Goal: Transaction & Acquisition: Purchase product/service

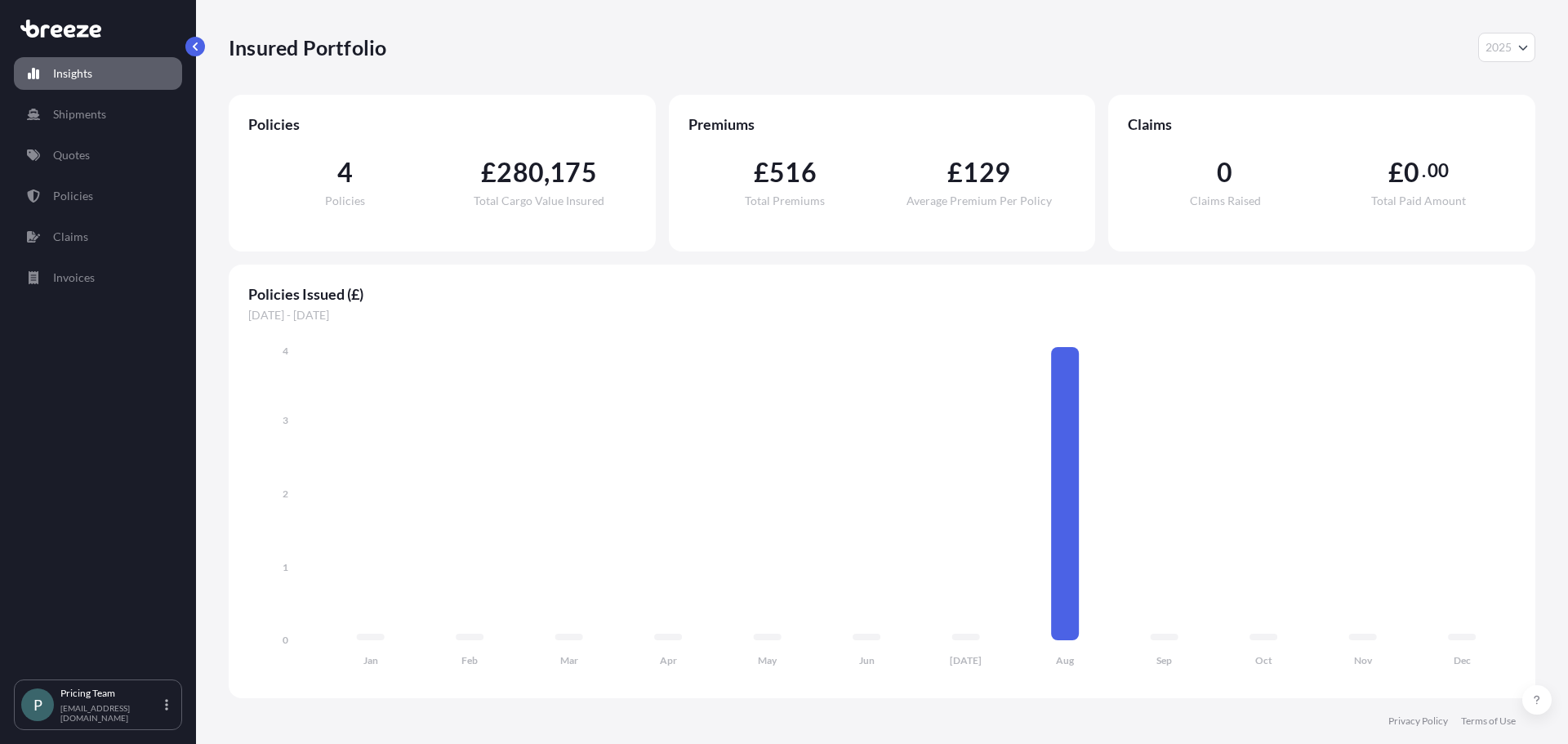
select select "2025"
click at [94, 137] on div "Insights Shipments Quotes Policies Claims Invoices" at bounding box center [97, 360] width 168 height 637
click at [91, 181] on link "Policies" at bounding box center [97, 195] width 168 height 33
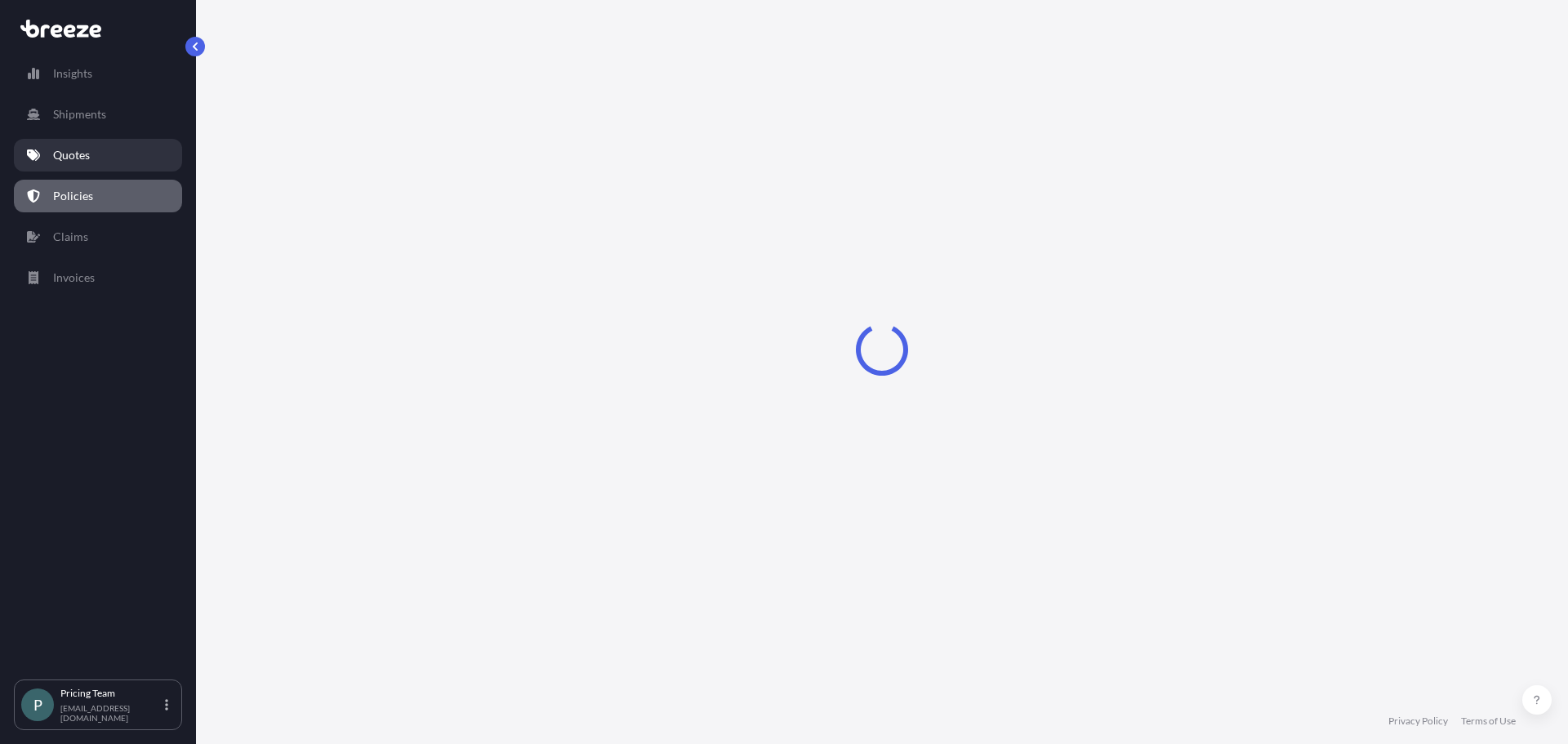
click at [96, 153] on link "Quotes" at bounding box center [97, 155] width 168 height 33
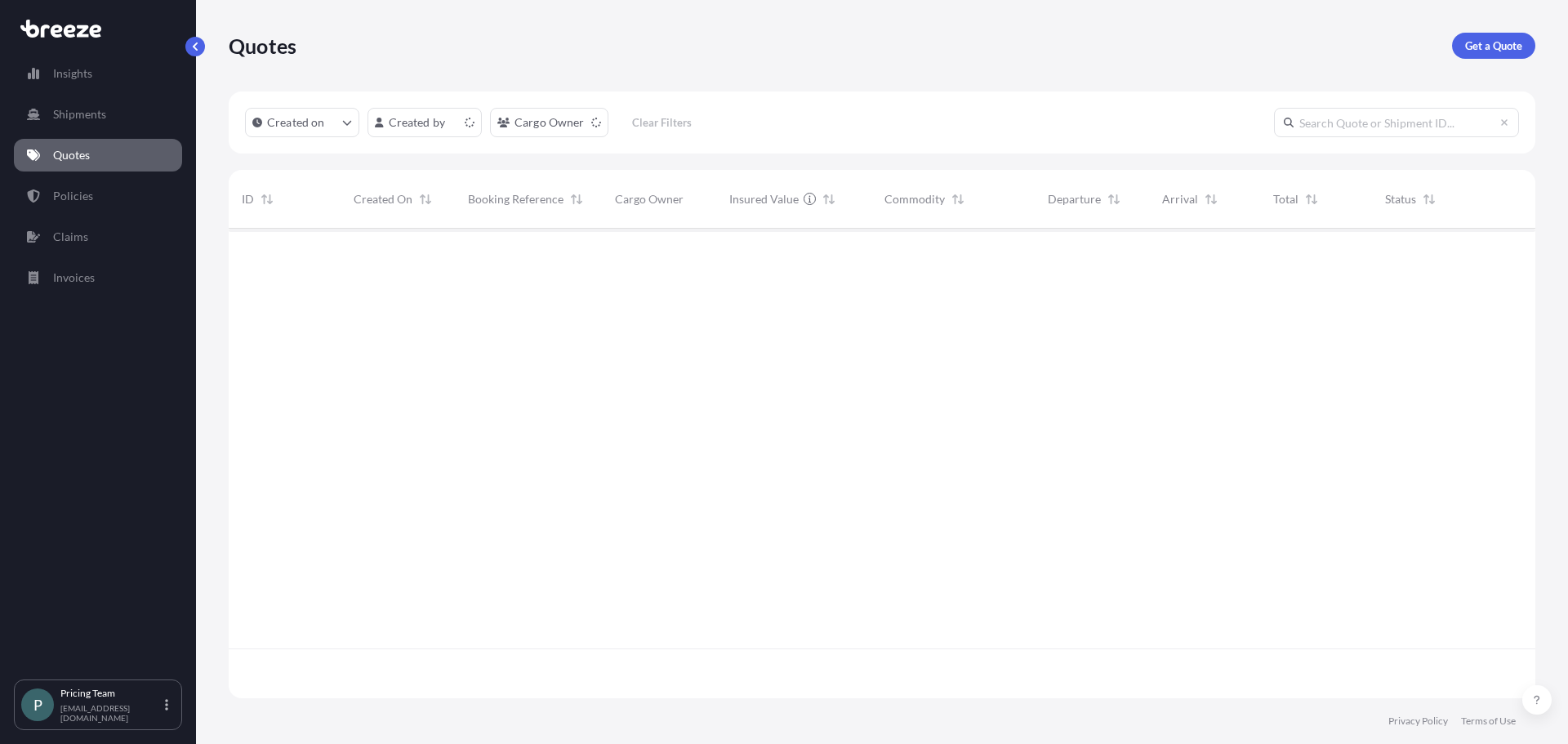
scroll to position [466, 1295]
click at [1520, 41] on p "Get a Quote" at bounding box center [1494, 45] width 58 height 16
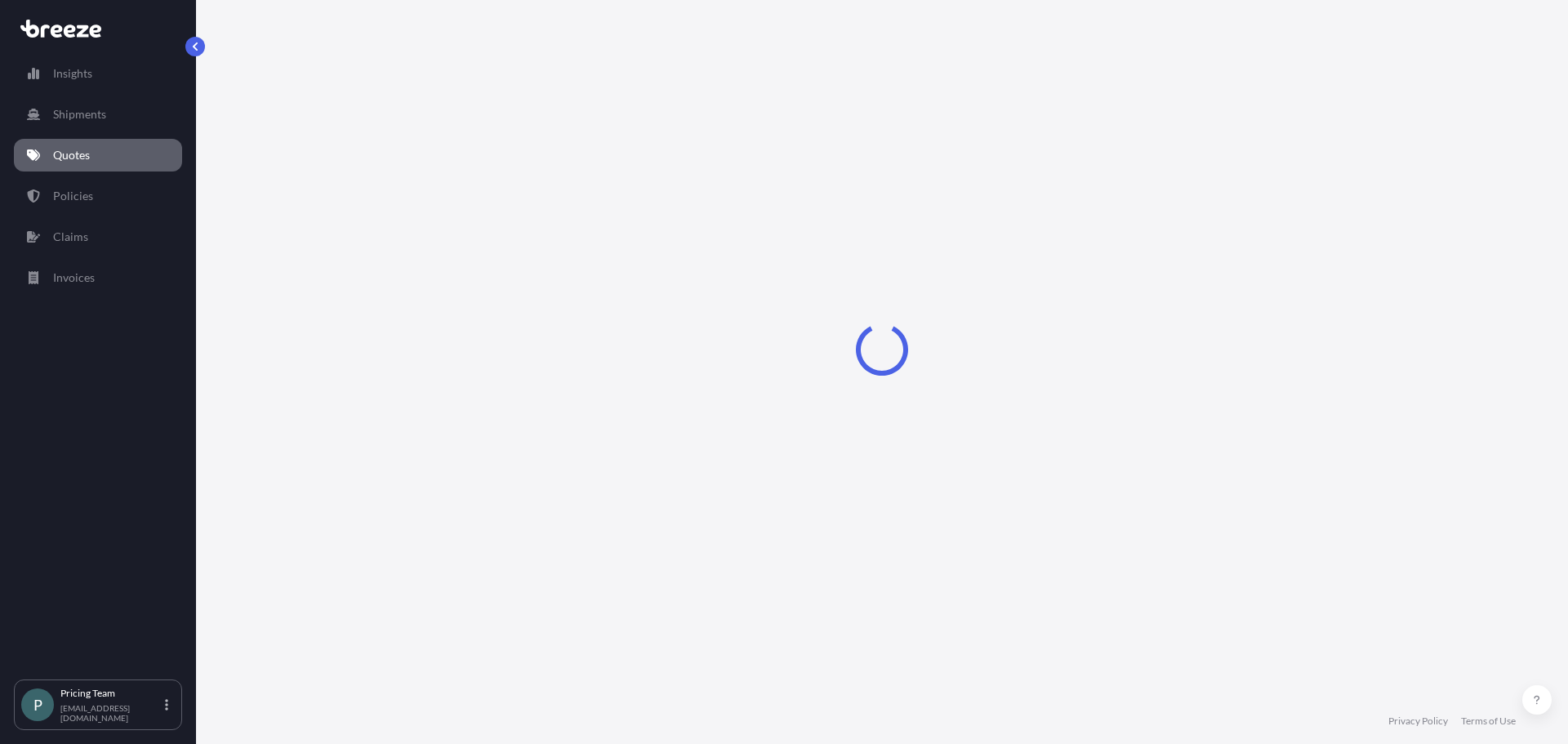
select select "Sea"
select select "1"
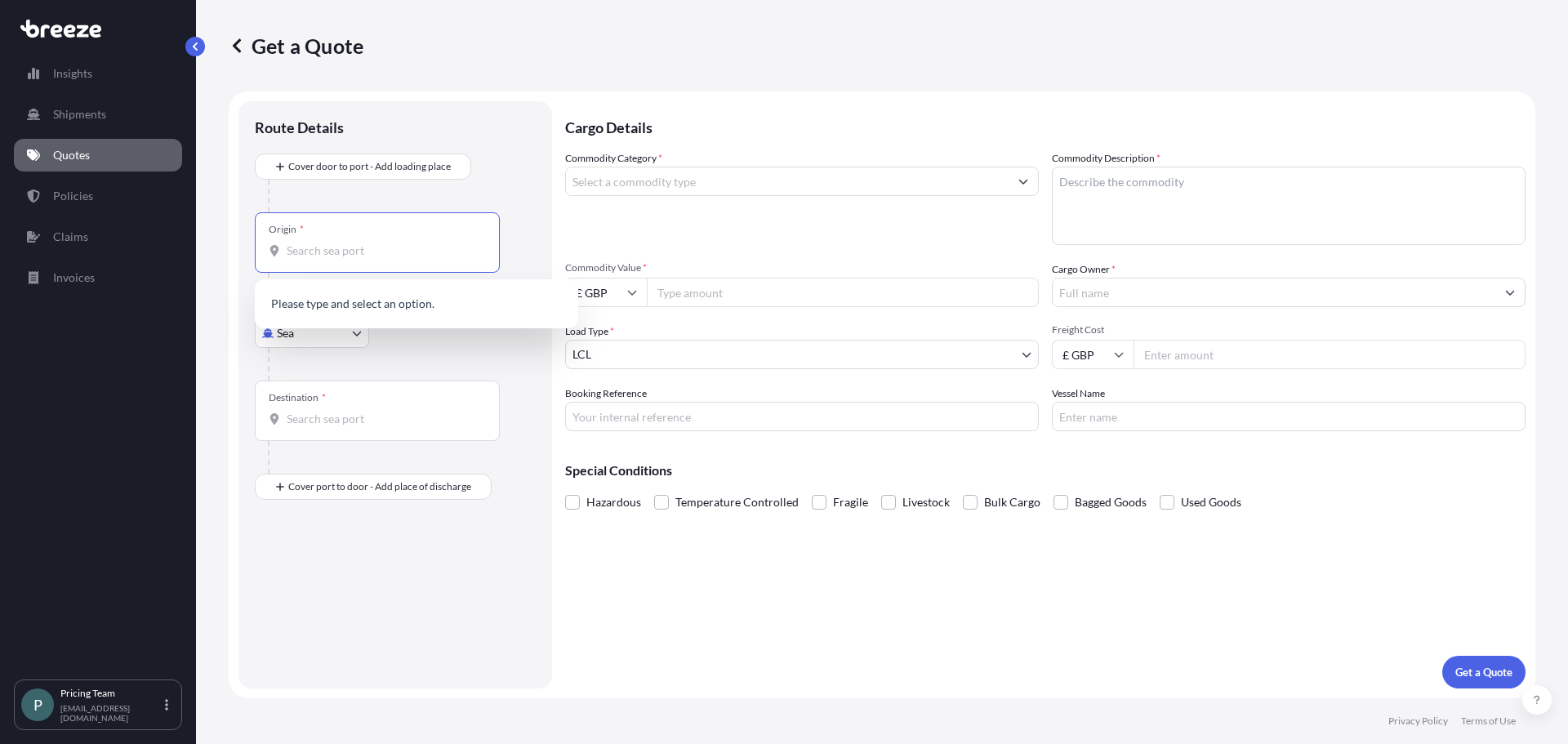
click at [348, 246] on input "Origin *" at bounding box center [383, 250] width 193 height 16
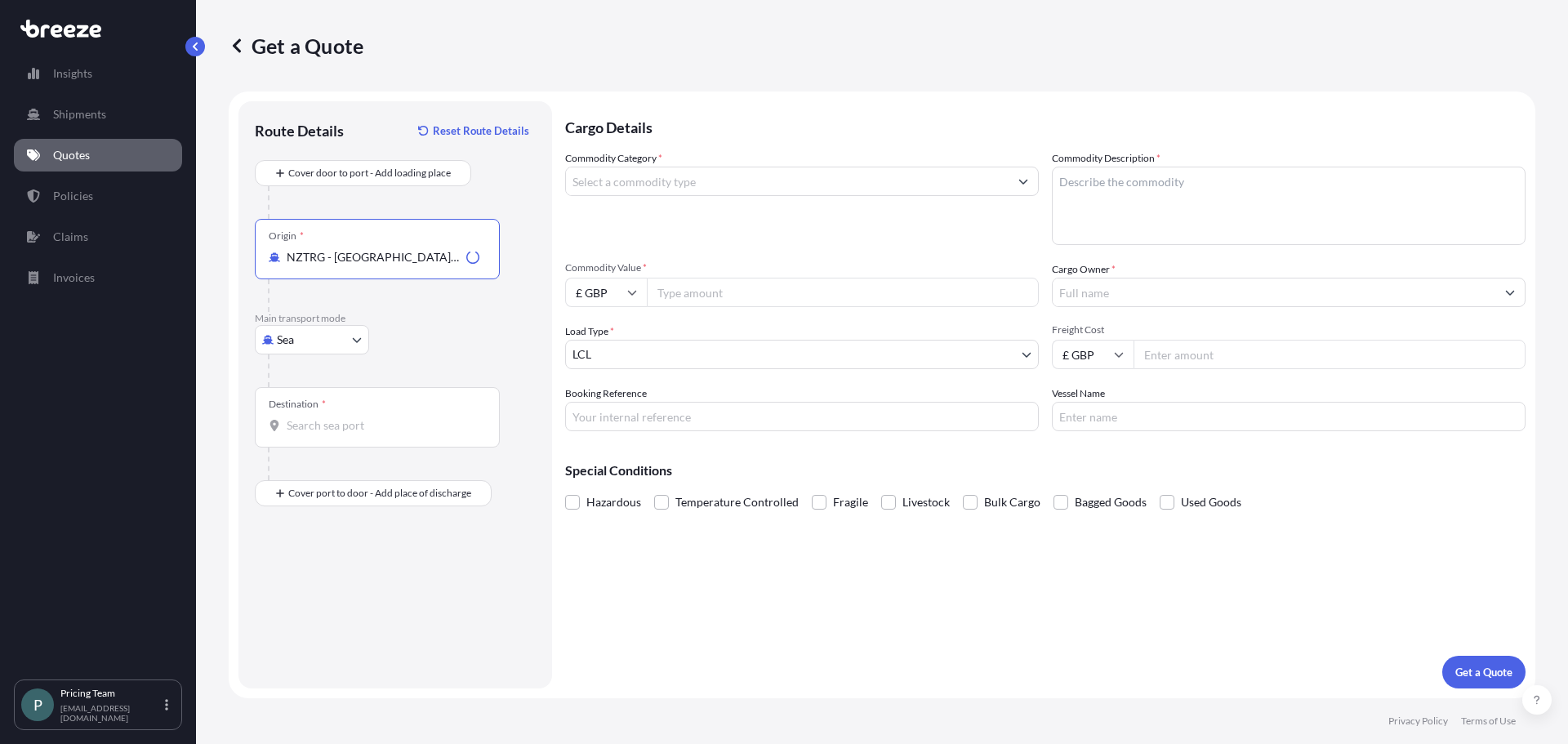
type input "NZTRG - [GEOGRAPHIC_DATA], [GEOGRAPHIC_DATA]"
click at [347, 425] on input "Destination *" at bounding box center [383, 425] width 193 height 16
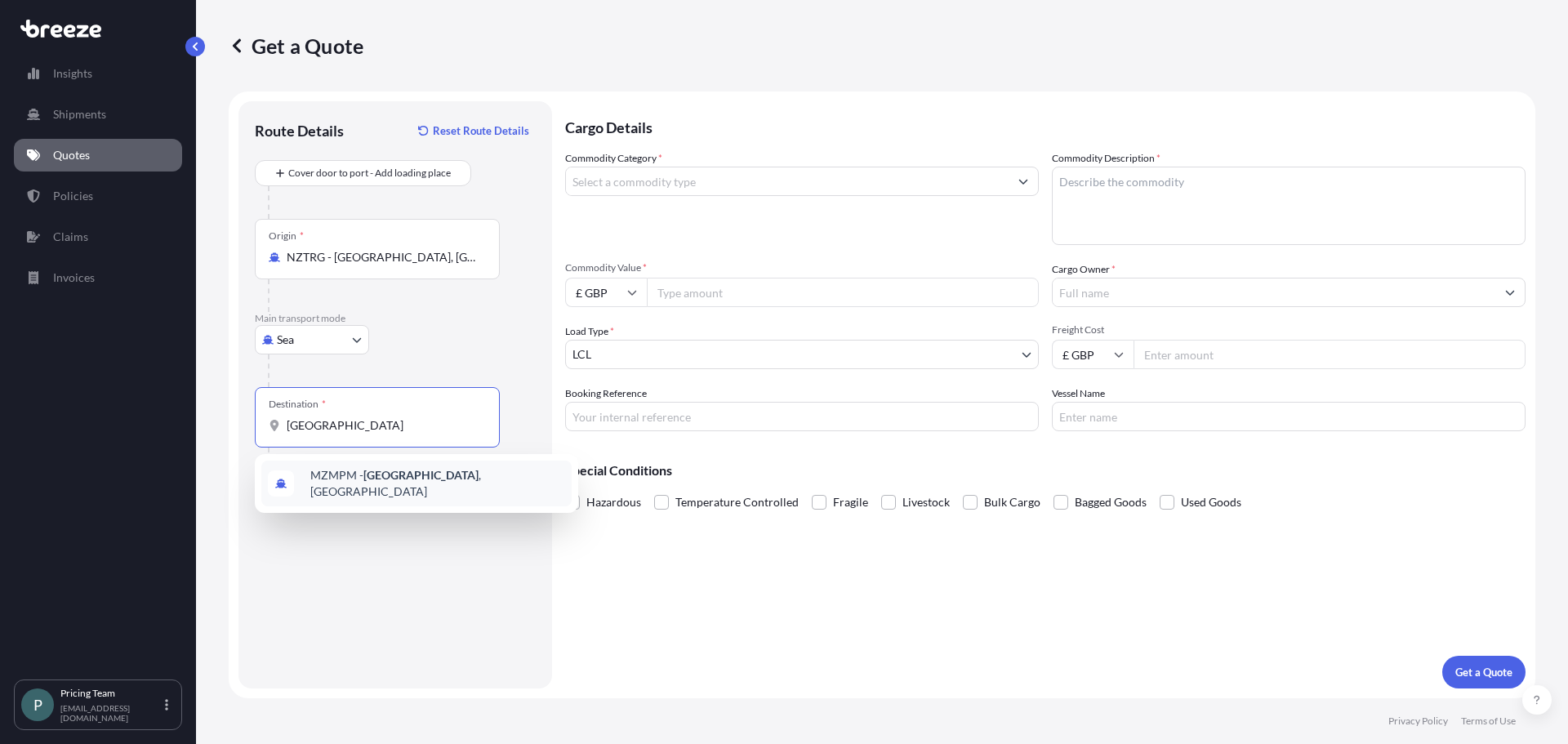
click at [366, 471] on div "MZMPM - [GEOGRAPHIC_DATA] , [GEOGRAPHIC_DATA]" at bounding box center [416, 484] width 310 height 46
type input "MZMPM - [GEOGRAPHIC_DATA], [GEOGRAPHIC_DATA]"
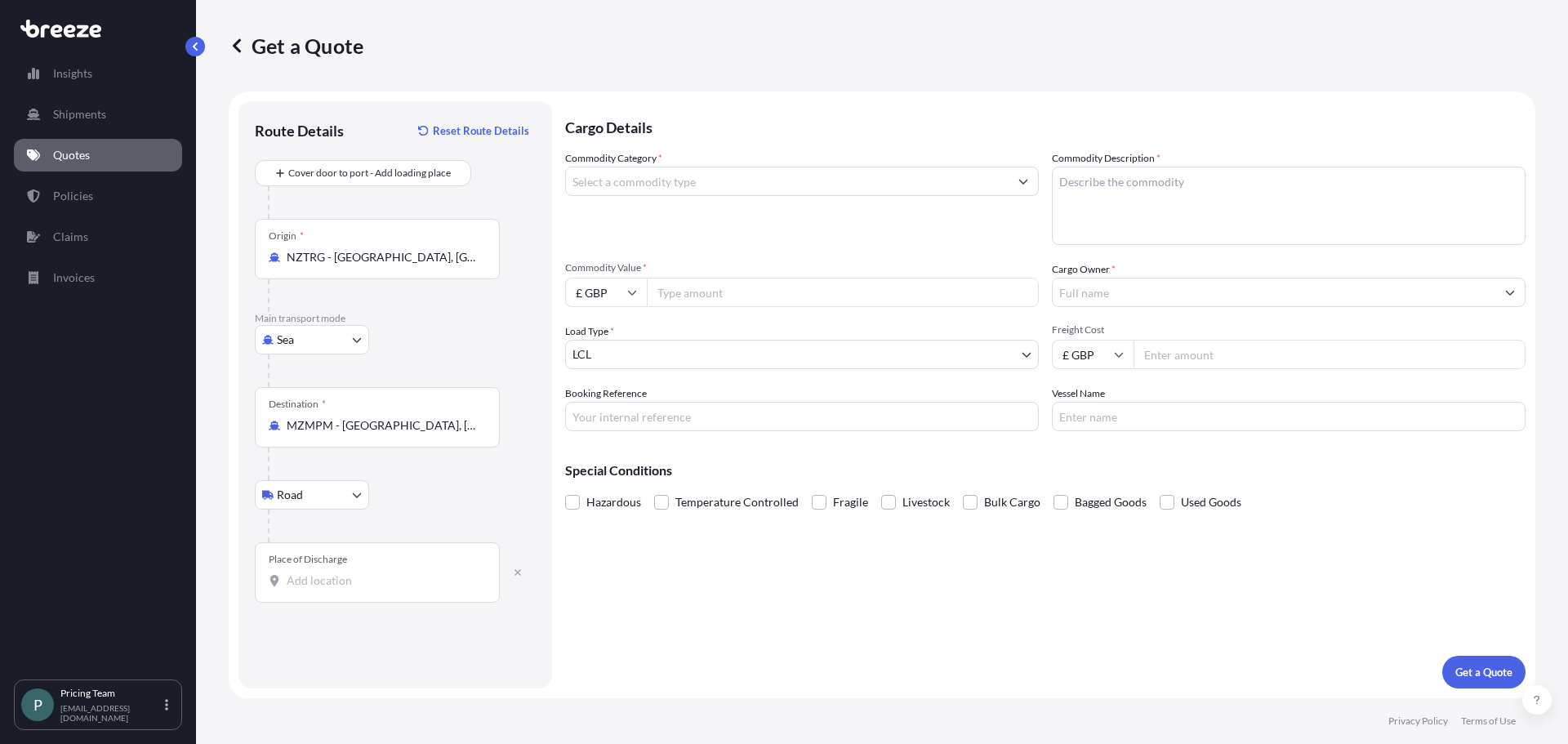
click at [351, 569] on div "Place of Discharge" at bounding box center [377, 572] width 245 height 60
click at [351, 572] on input "Place of Discharge" at bounding box center [383, 580] width 193 height 16
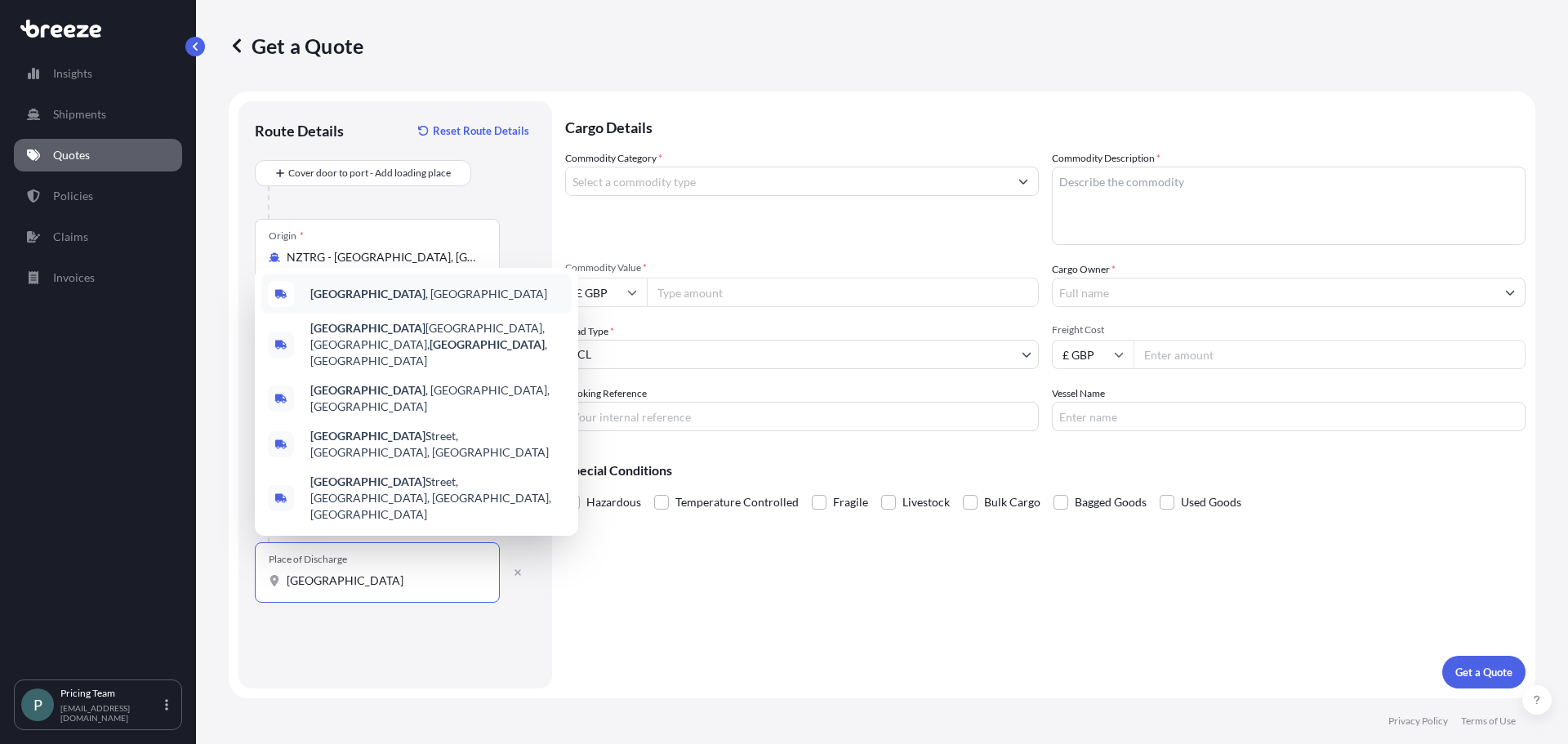
click at [436, 314] on div "[GEOGRAPHIC_DATA] , [GEOGRAPHIC_DATA]" at bounding box center [416, 294] width 310 height 39
type input "[GEOGRAPHIC_DATA], [GEOGRAPHIC_DATA]"
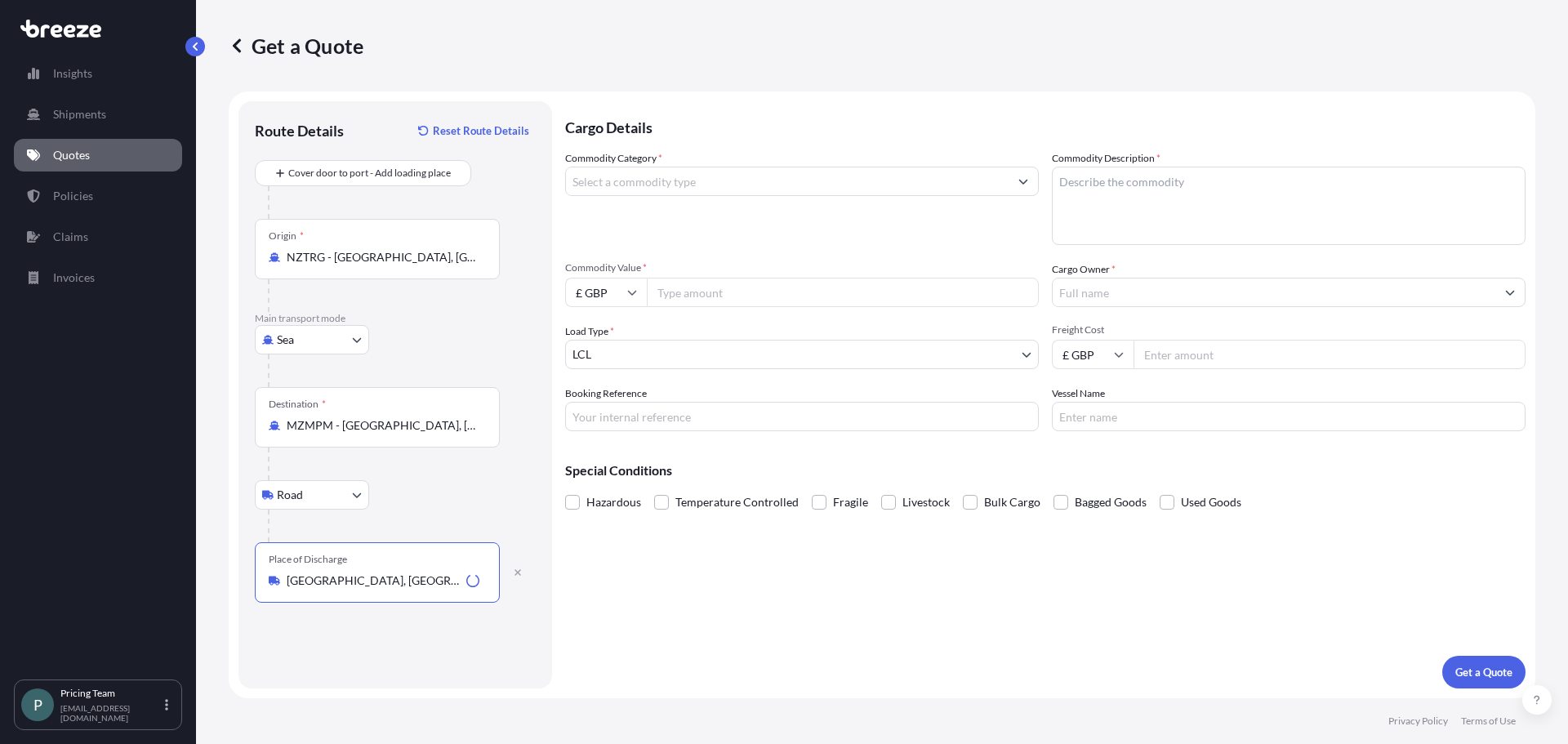
click at [423, 642] on div "Route Details Reset Route Details Cover door to port - Add loading place Place …" at bounding box center [395, 395] width 281 height 555
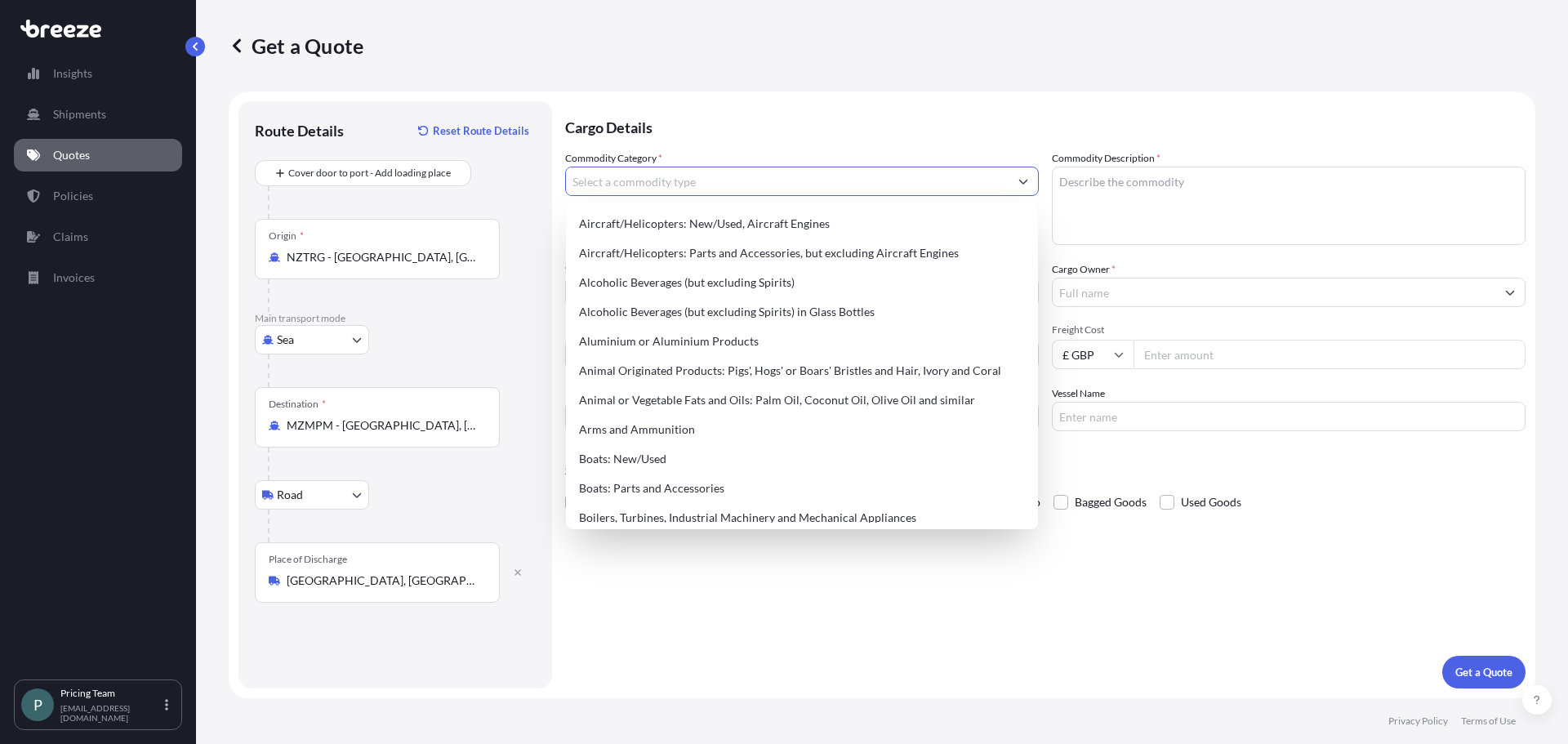
click at [698, 178] on input "Commodity Category *" at bounding box center [787, 181] width 442 height 30
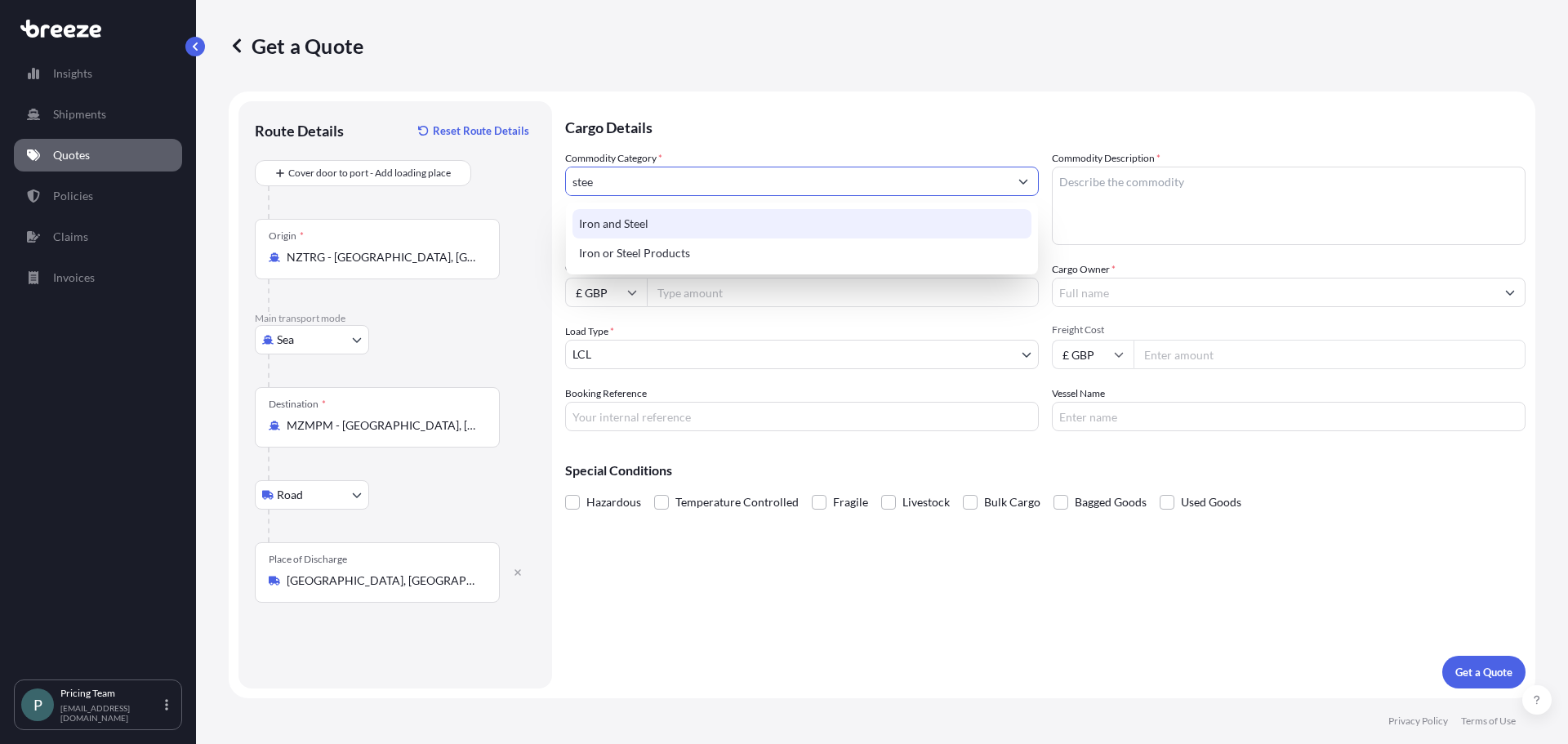
click at [698, 221] on div "Iron and Steel" at bounding box center [802, 223] width 459 height 30
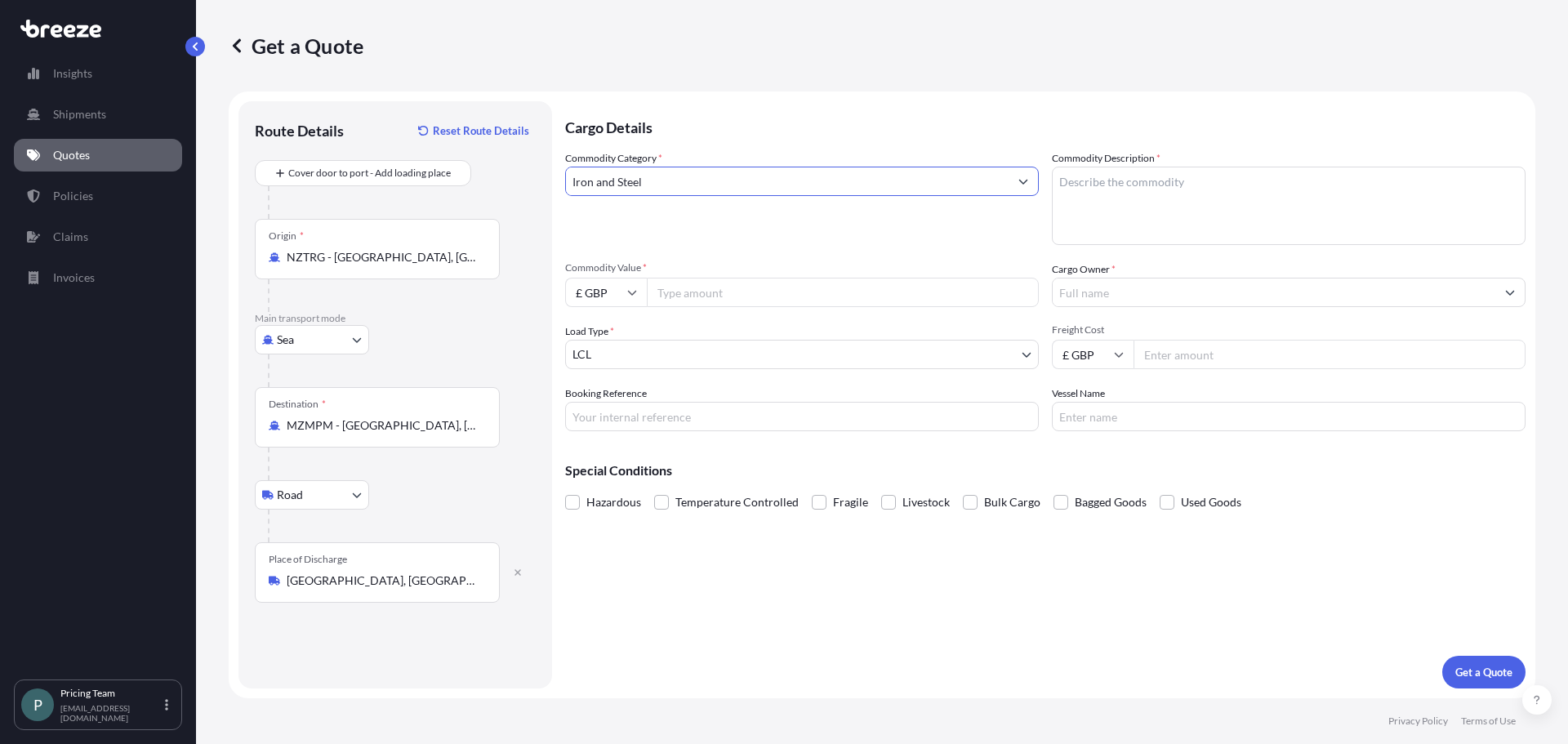
type input "Iron and Steel"
drag, startPoint x: 1148, startPoint y: 152, endPoint x: 1149, endPoint y: 162, distance: 10.0
click at [1148, 156] on label "Commodity Description *" at bounding box center [1106, 158] width 108 height 16
click at [1148, 167] on textarea "Commodity Description *" at bounding box center [1289, 205] width 474 height 79
click at [1154, 188] on textarea "Commodity Description *" at bounding box center [1289, 205] width 474 height 79
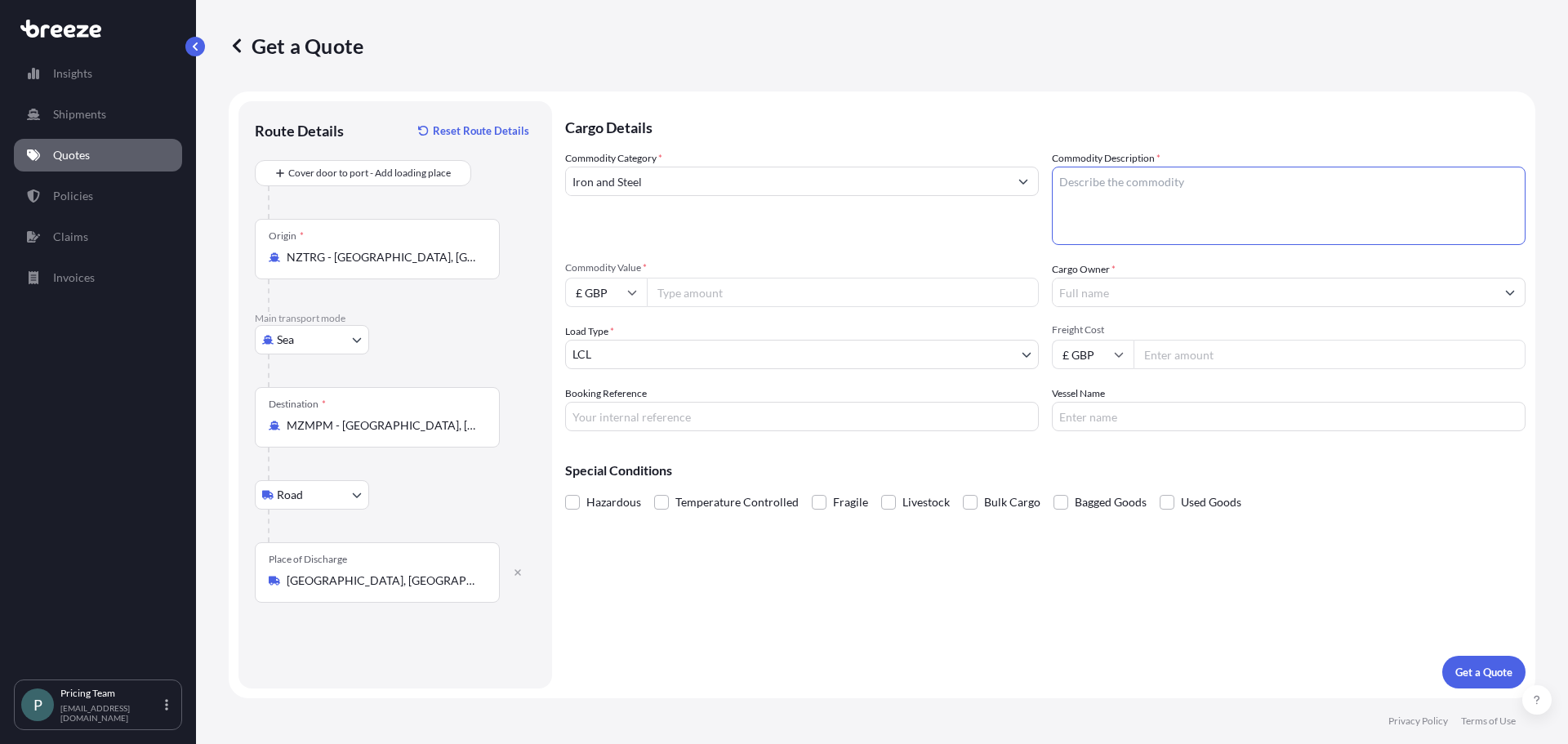
paste textarea "730890"
click at [769, 298] on input "Commodity Value *" at bounding box center [843, 292] width 392 height 30
click at [1197, 197] on textarea "730890" at bounding box center [1289, 205] width 474 height 79
type textarea "730890 STEEL SUPPORTS"
click at [622, 293] on input "£ GBP" at bounding box center [606, 292] width 82 height 30
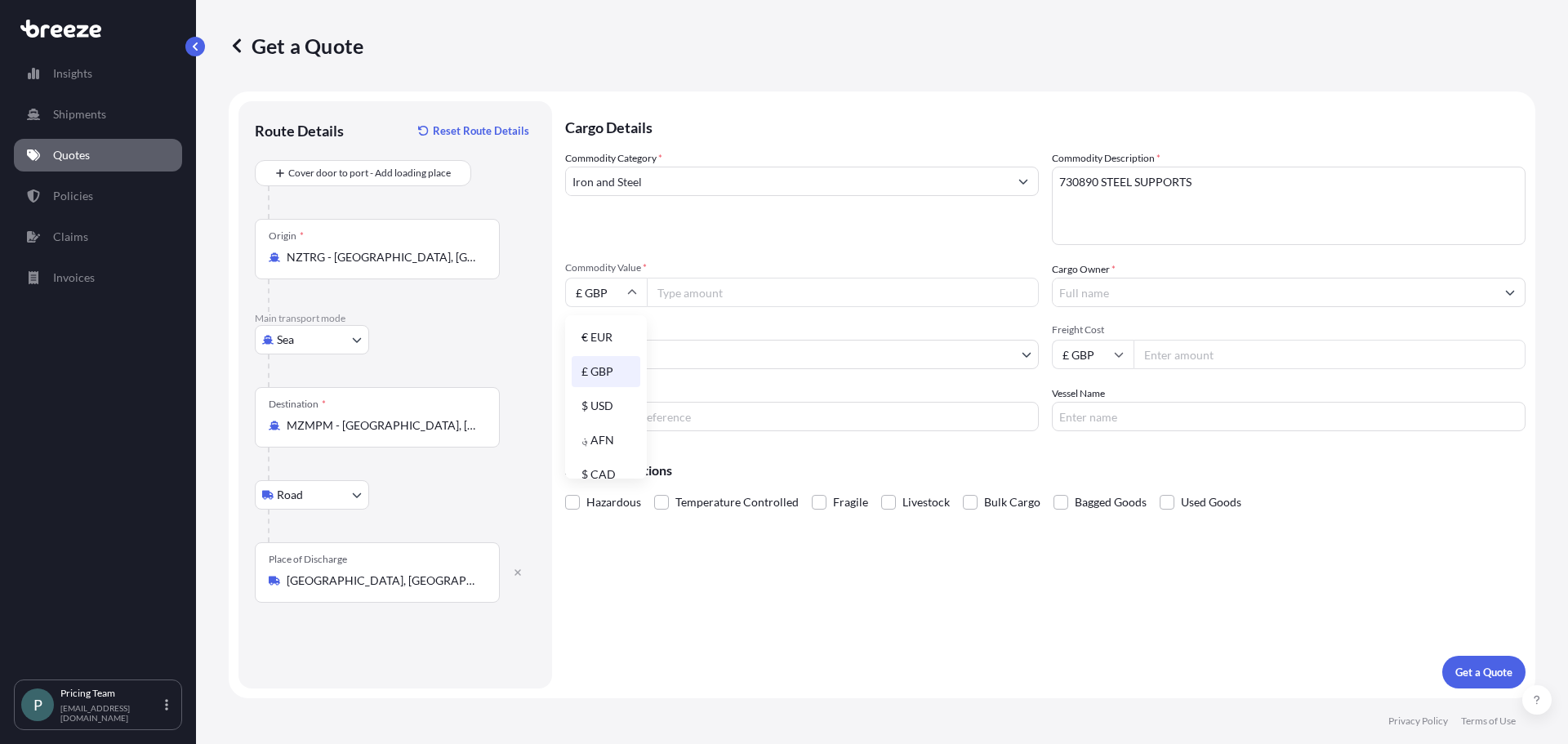
click at [609, 402] on div "$ USD" at bounding box center [606, 406] width 69 height 31
type input "$ USD"
click at [727, 295] on input "Commodity Value *" at bounding box center [843, 292] width 392 height 30
type input "42000"
click at [1133, 296] on input "Cargo Owner *" at bounding box center [1274, 292] width 442 height 30
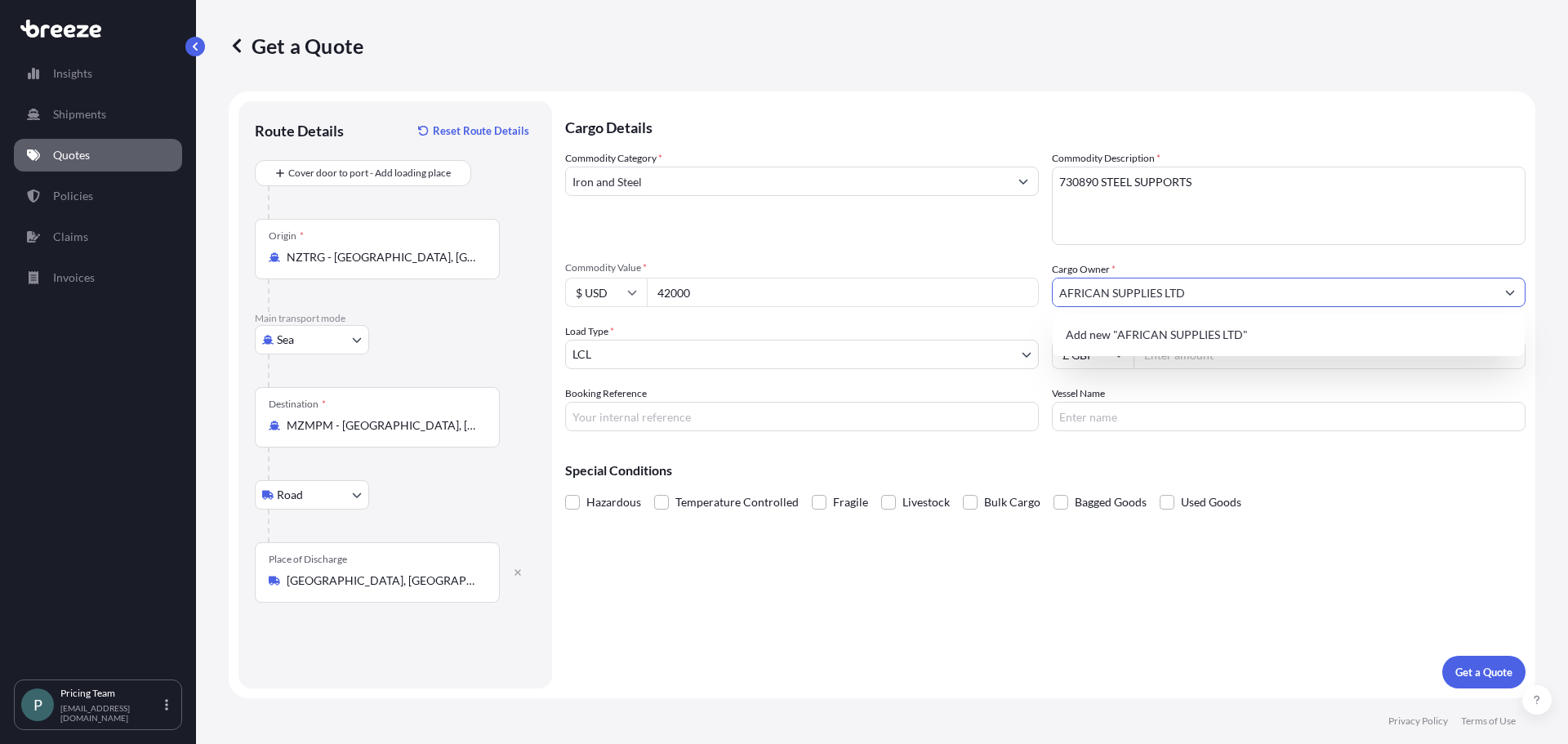
click at [1143, 334] on span "Add new "AFRICAN SUPPLIES LTD"" at bounding box center [1156, 334] width 182 height 16
type input "AFRICAN SUPPLIES LTD"
click at [722, 349] on body "7 options available. 0 options available. 1 option available. Insights Shipment…" at bounding box center [784, 372] width 1568 height 744
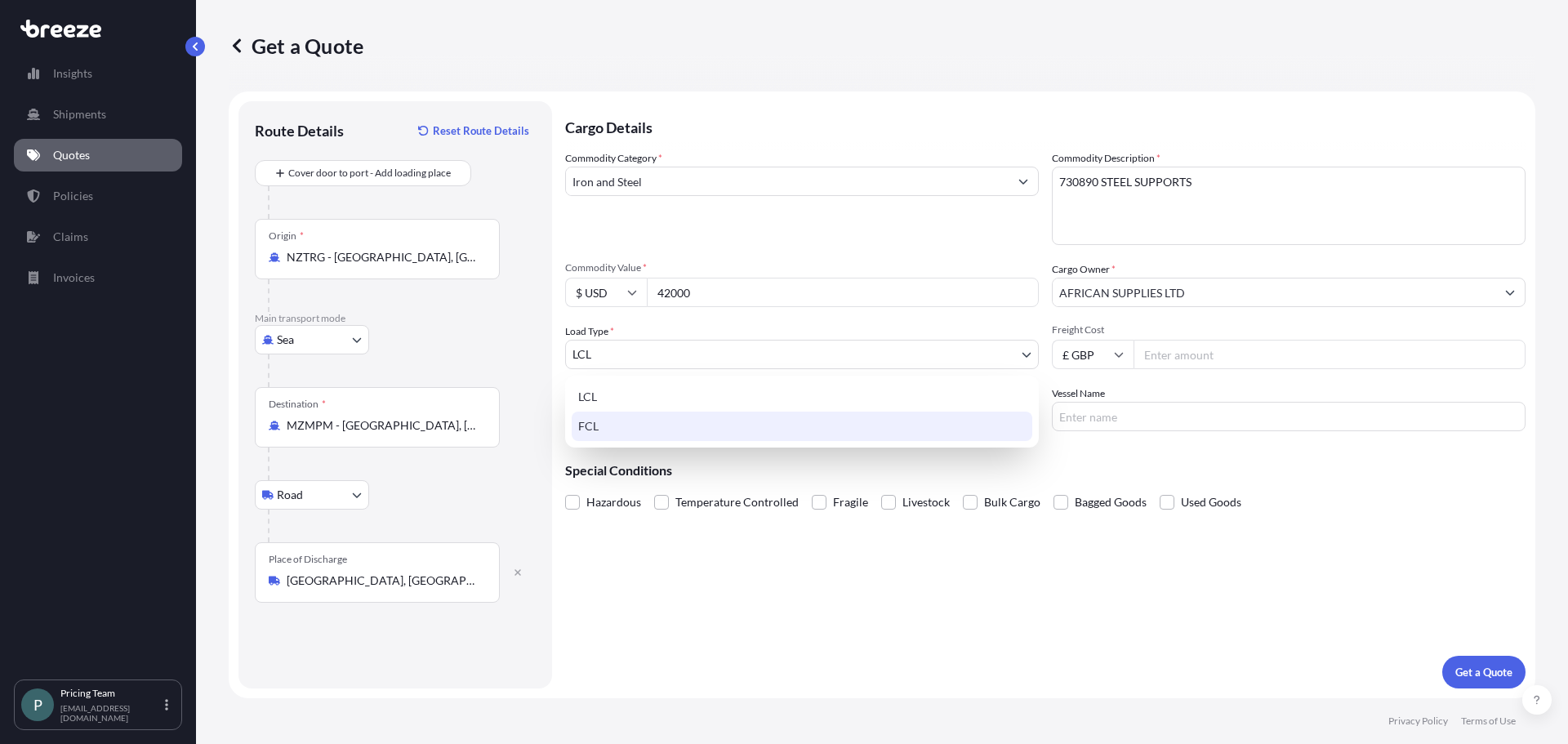
click at [641, 428] on div "FCL" at bounding box center [802, 426] width 461 height 30
select select "2"
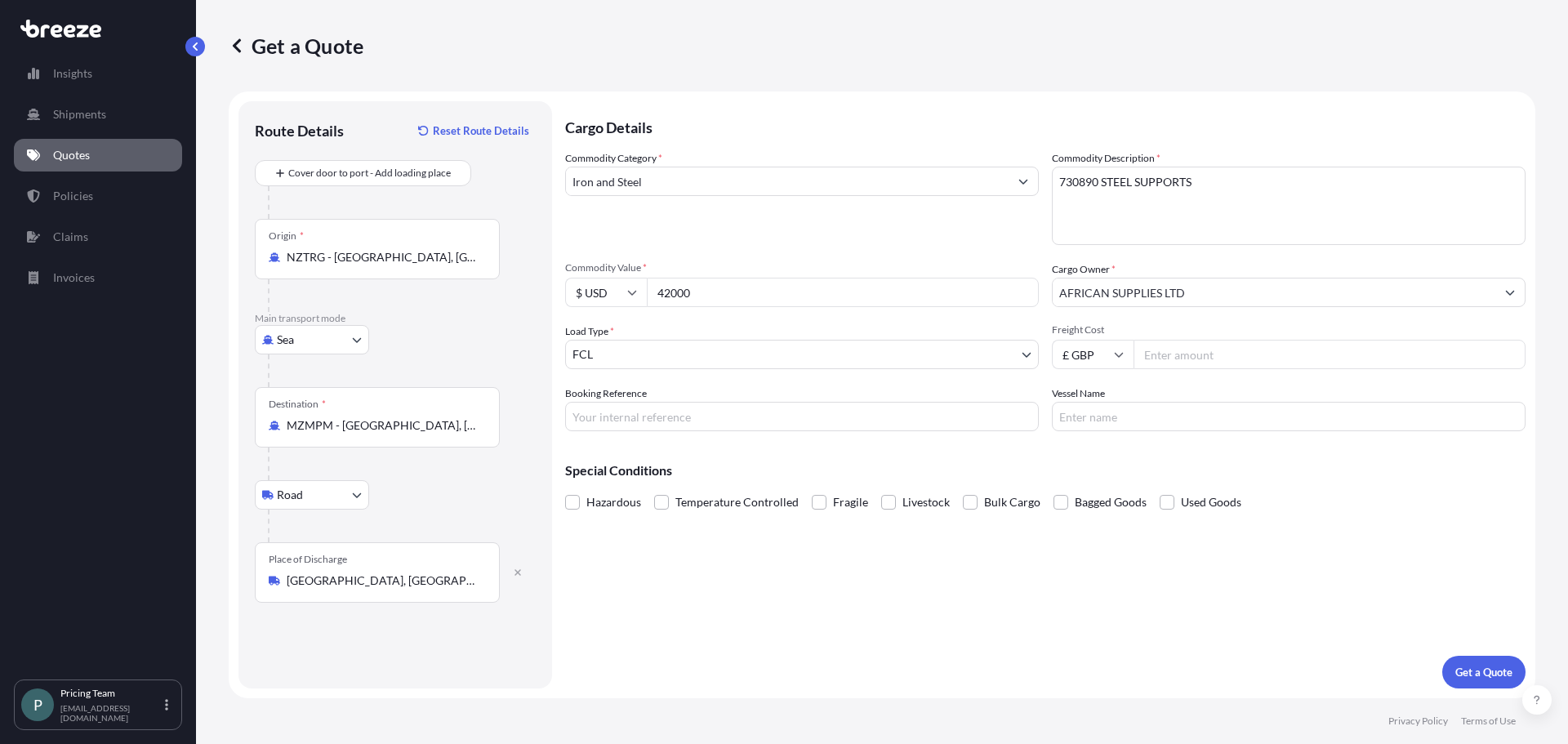
click at [1175, 350] on input "Freight Cost" at bounding box center [1330, 354] width 392 height 30
type input "2807"
click at [803, 408] on input "Booking Reference" at bounding box center [802, 416] width 474 height 30
type input "BQT2527875"
click at [1493, 663] on button "Get a Quote" at bounding box center [1484, 672] width 84 height 33
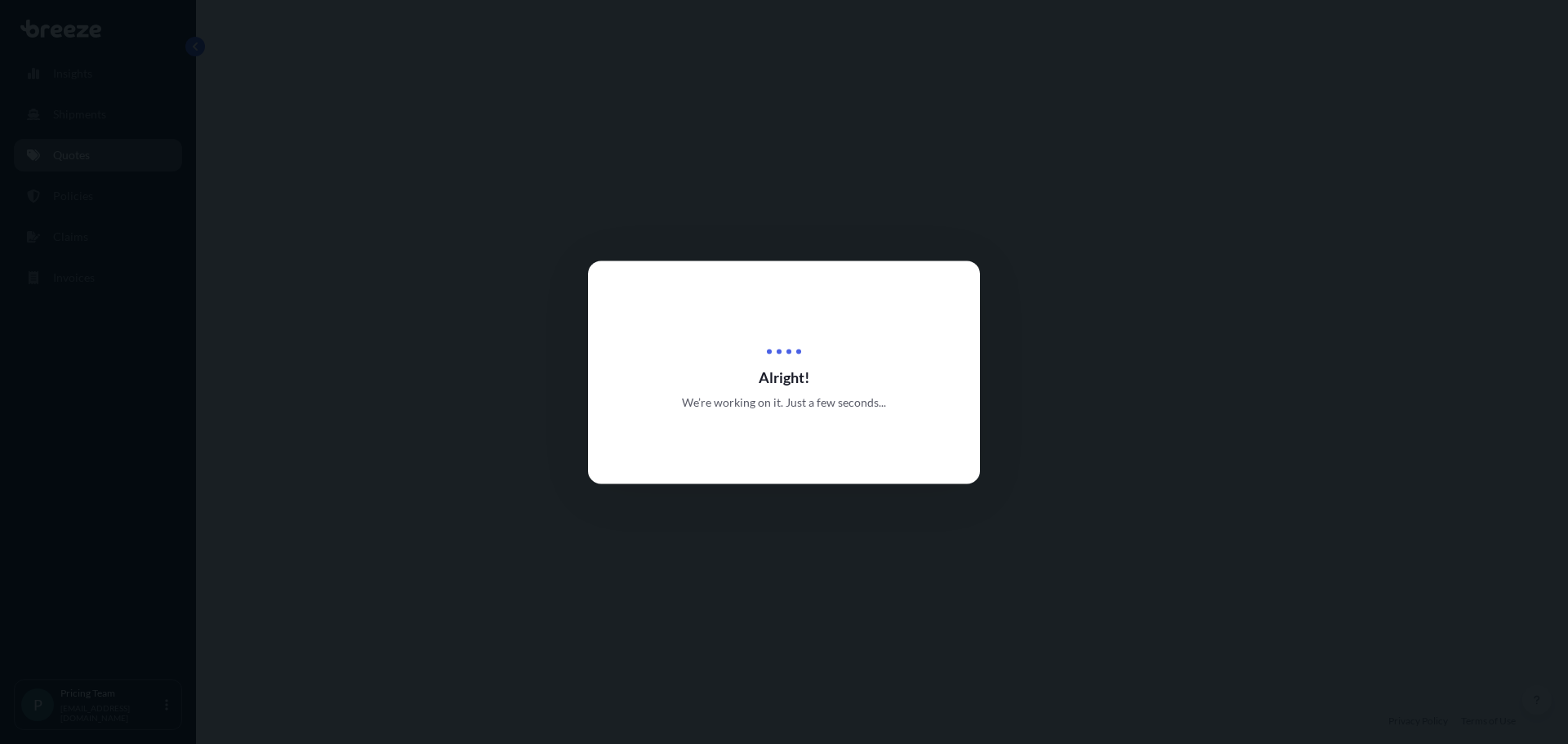
select select "Sea"
select select "Road"
select select "2"
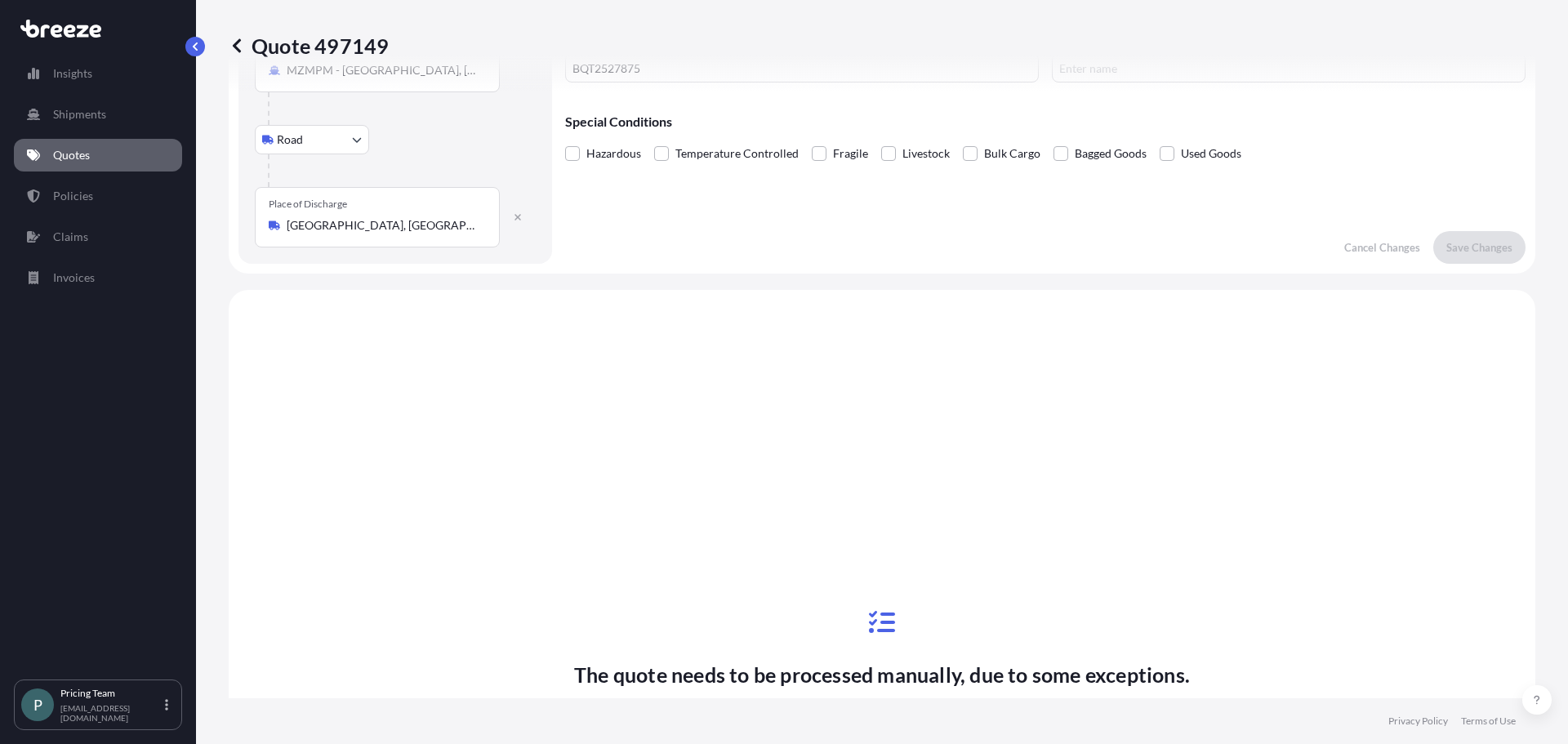
scroll to position [557, 0]
